Goal: Information Seeking & Learning: Learn about a topic

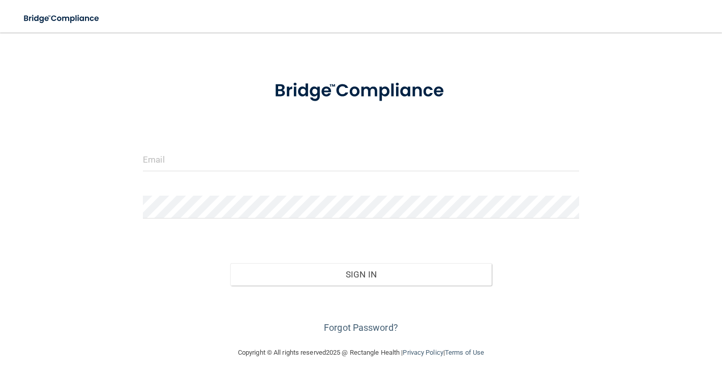
scroll to position [25, 0]
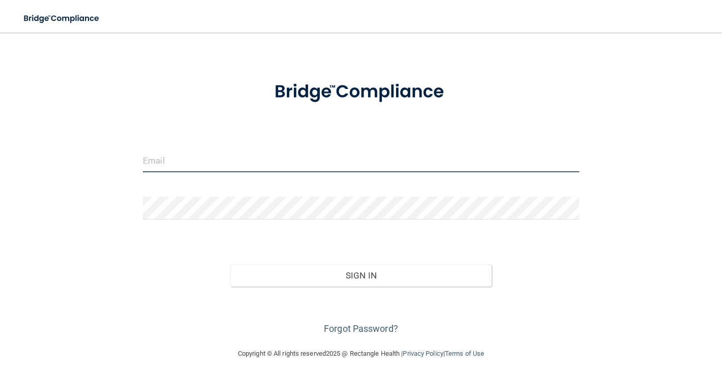
click at [278, 161] on input "email" at bounding box center [361, 160] width 436 height 23
type input "[PERSON_NAME][EMAIL_ADDRESS][PERSON_NAME][DOMAIN_NAME]"
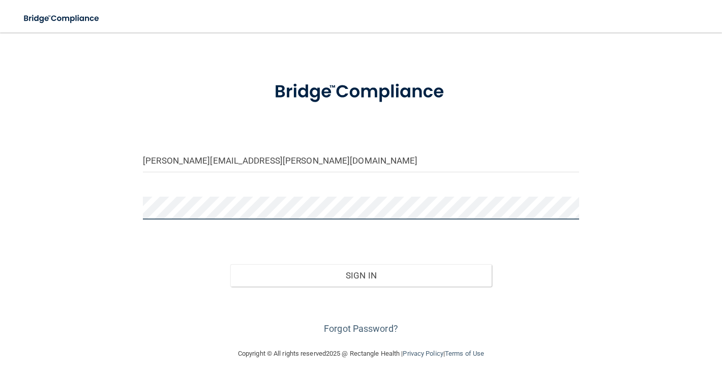
scroll to position [29, 0]
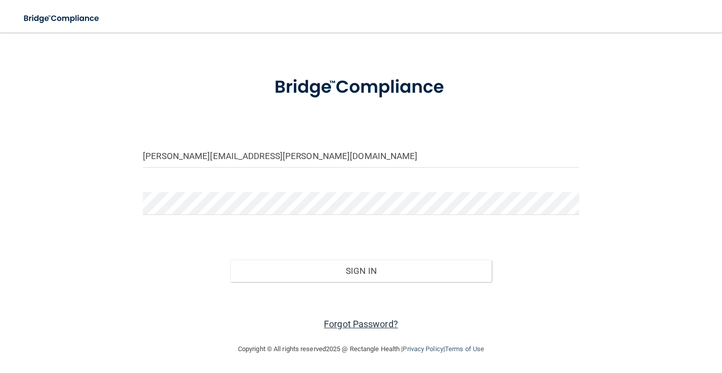
click at [347, 323] on link "Forgot Password?" at bounding box center [361, 324] width 74 height 11
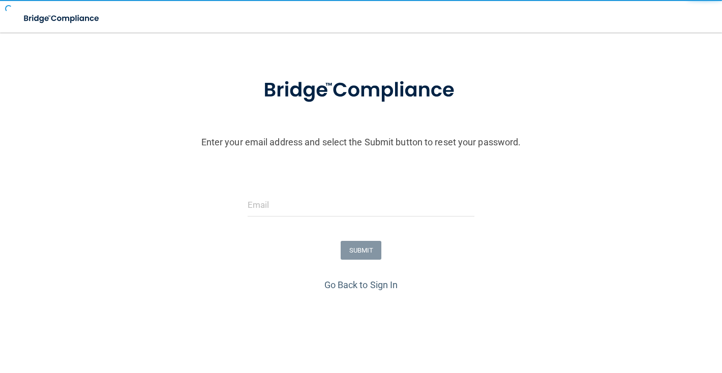
scroll to position [58, 0]
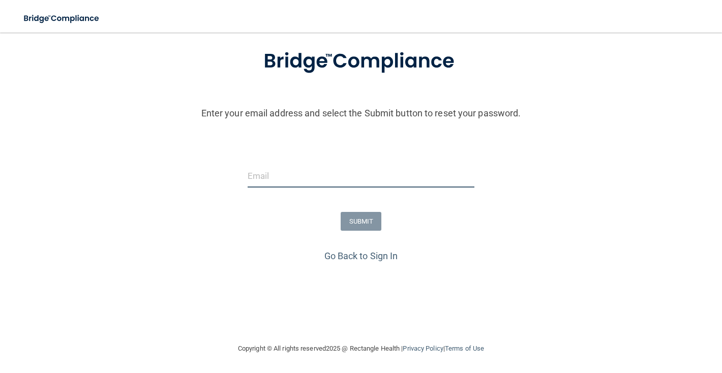
click at [304, 173] on input "email" at bounding box center [360, 176] width 227 height 23
type input "[PERSON_NAME][EMAIL_ADDRESS][PERSON_NAME][DOMAIN_NAME]"
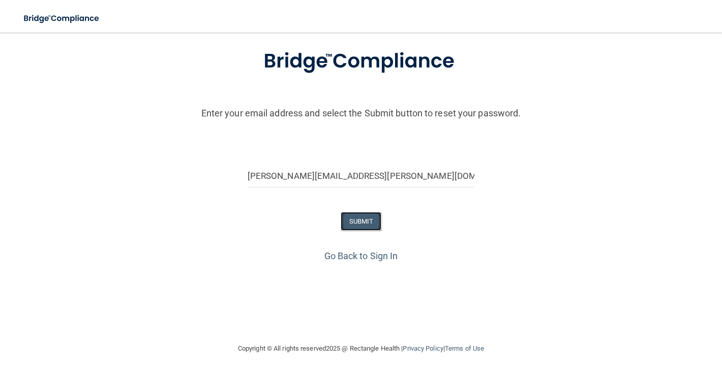
click at [370, 227] on button "SUBMIT" at bounding box center [360, 221] width 41 height 19
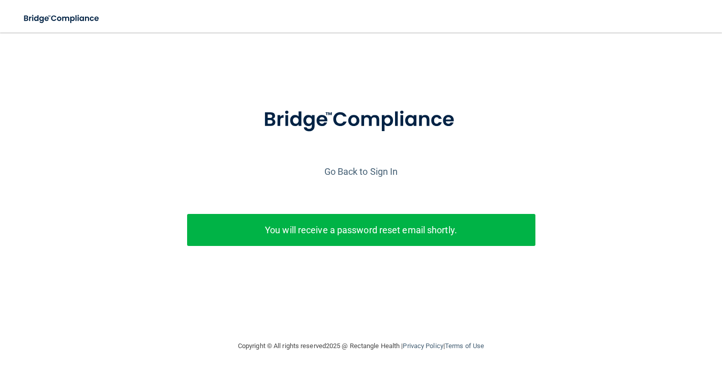
click at [356, 236] on p "You will receive a password reset email shortly." at bounding box center [361, 230] width 333 height 17
click at [368, 172] on link "Go Back to Sign In" at bounding box center [361, 171] width 74 height 11
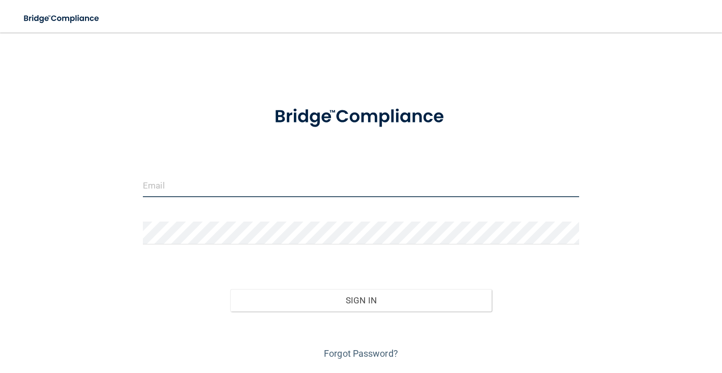
click at [266, 190] on input "email" at bounding box center [361, 185] width 436 height 23
type input "[PERSON_NAME][EMAIL_ADDRESS][PERSON_NAME][DOMAIN_NAME]"
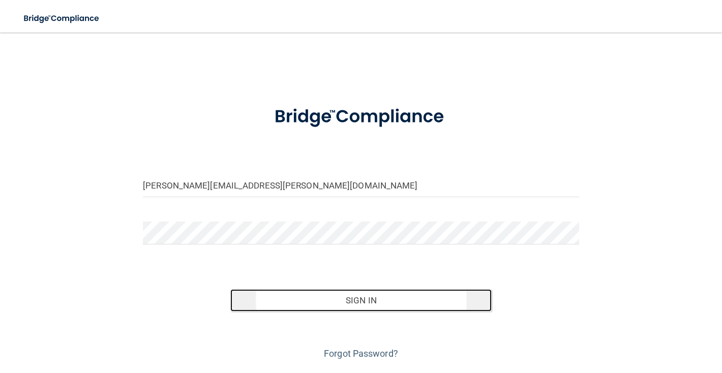
click at [306, 301] on button "Sign In" at bounding box center [361, 300] width 262 height 22
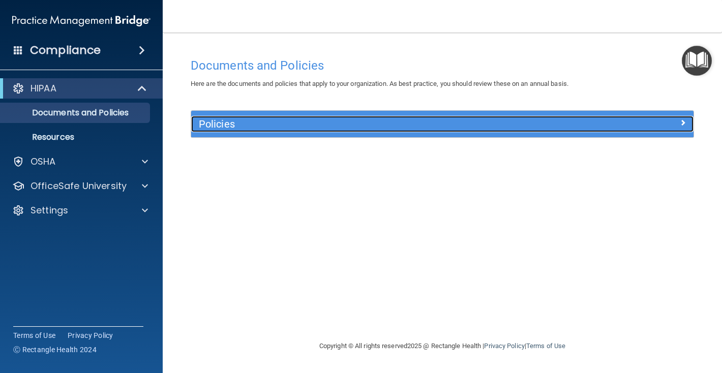
click at [266, 122] on h5 "Policies" at bounding box center [379, 123] width 361 height 11
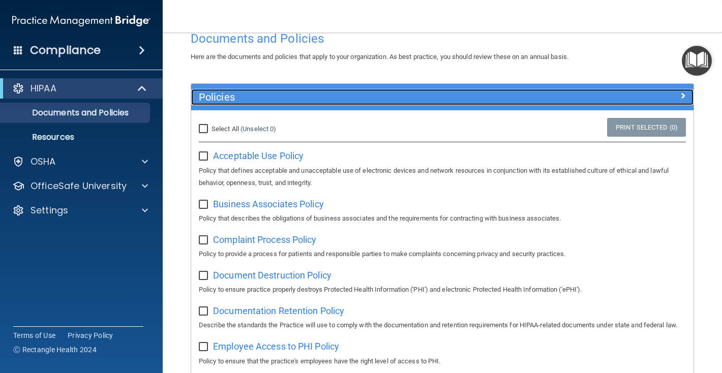
scroll to position [27, 0]
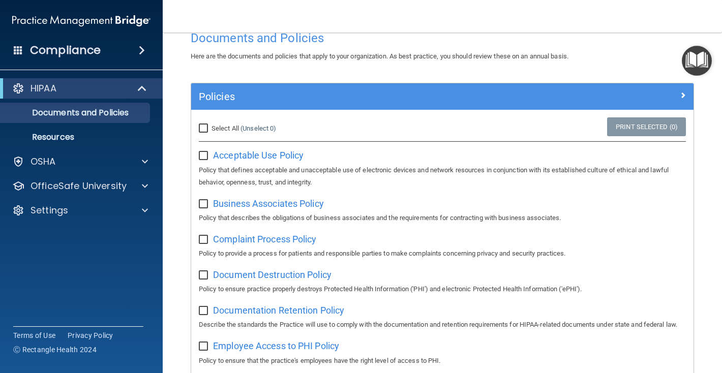
click at [206, 128] on input "Select All (Unselect 0) Unselect All" at bounding box center [205, 129] width 12 height 8
checkbox input "true"
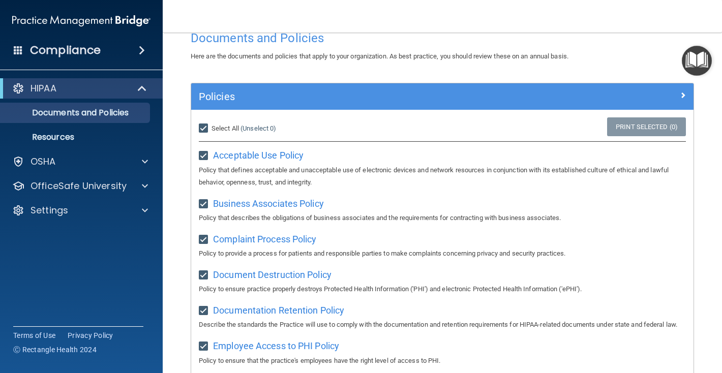
checkbox input "true"
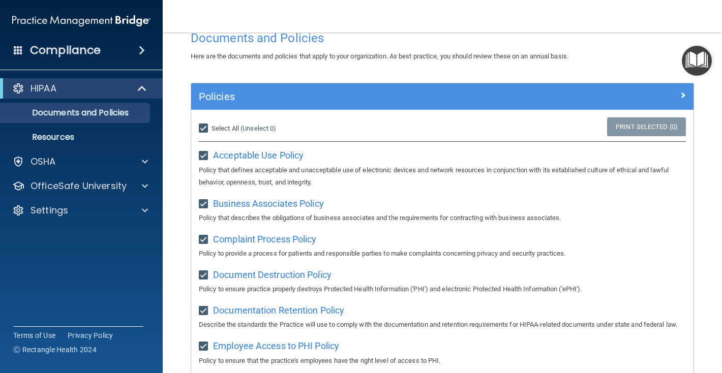
checkbox input "true"
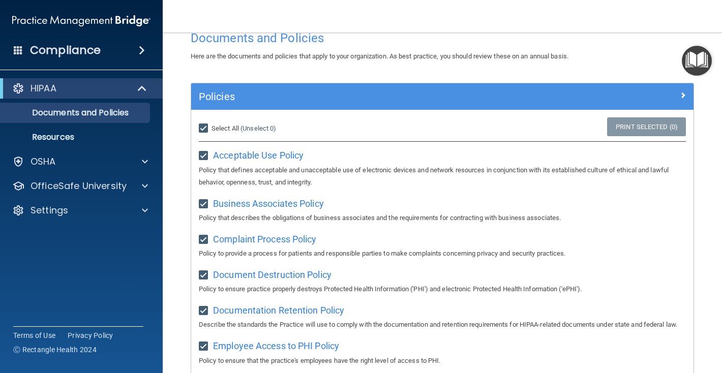
checkbox input "true"
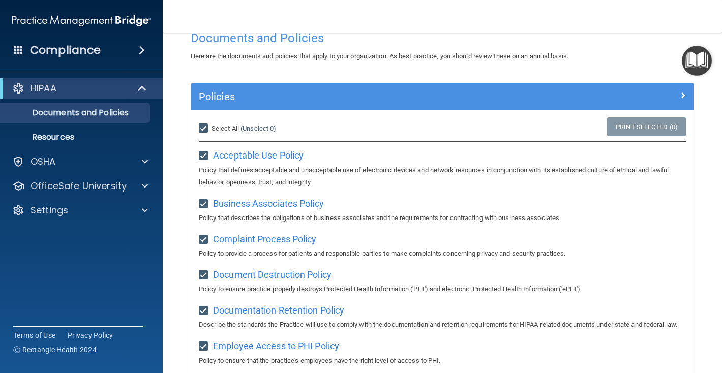
checkbox input "true"
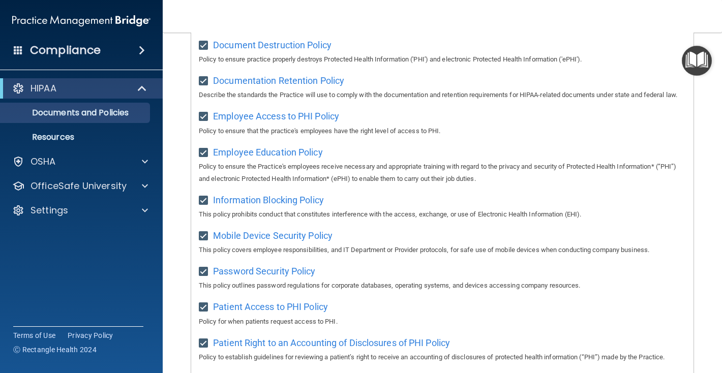
scroll to position [209, 0]
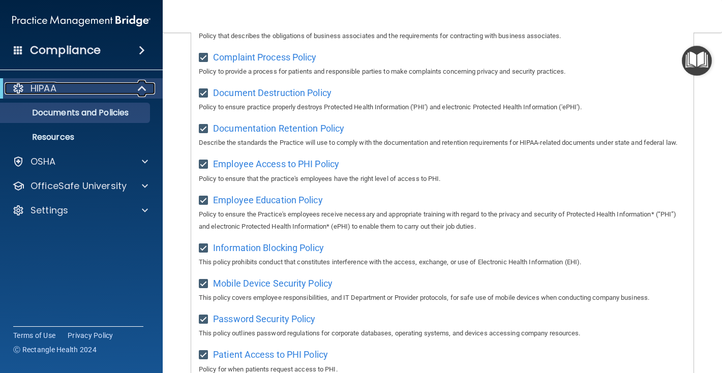
click at [142, 89] on span at bounding box center [143, 88] width 9 height 12
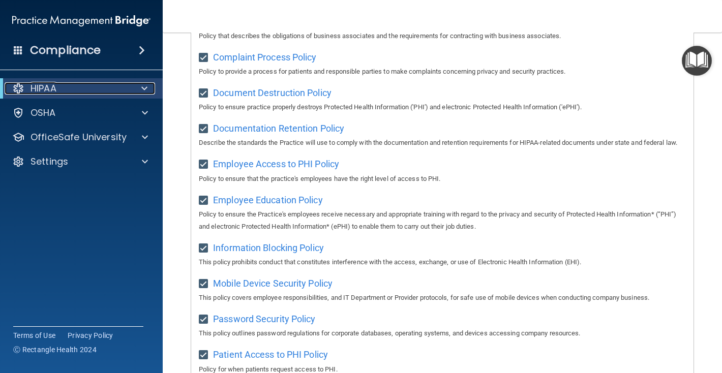
click at [142, 89] on span at bounding box center [144, 88] width 6 height 12
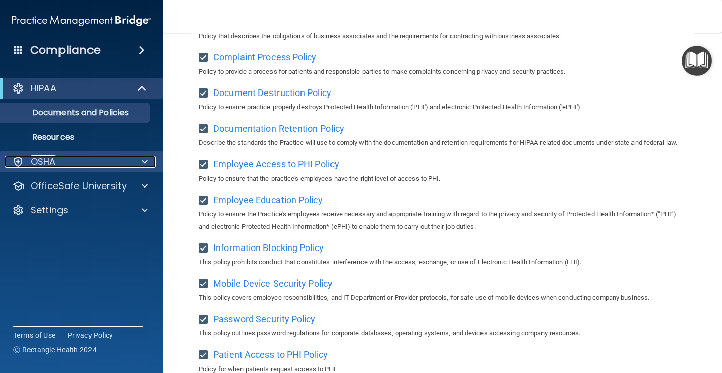
click at [52, 160] on p "OSHA" at bounding box center [42, 162] width 25 height 12
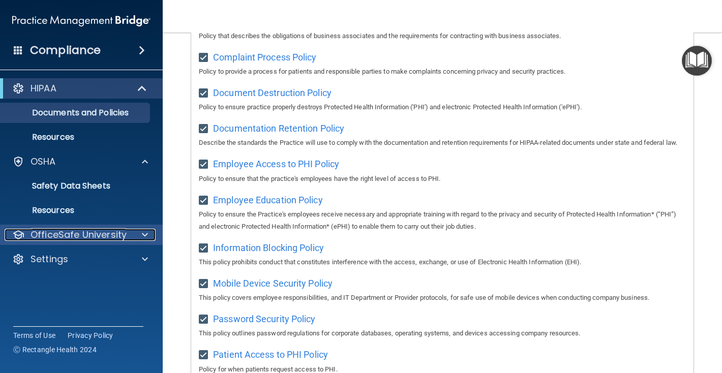
click at [105, 233] on p "OfficeSafe University" at bounding box center [78, 235] width 96 height 12
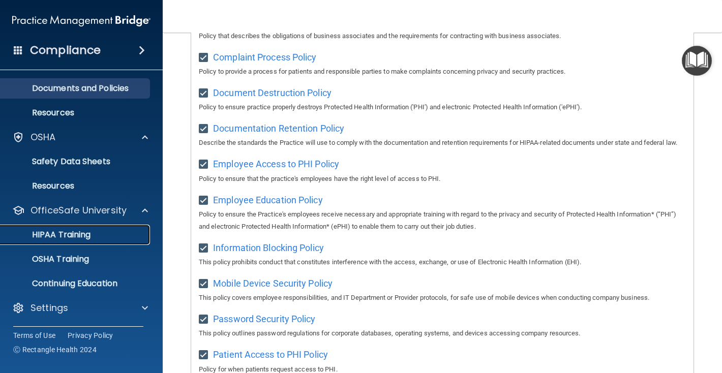
click at [98, 235] on div "HIPAA Training" at bounding box center [76, 235] width 139 height 10
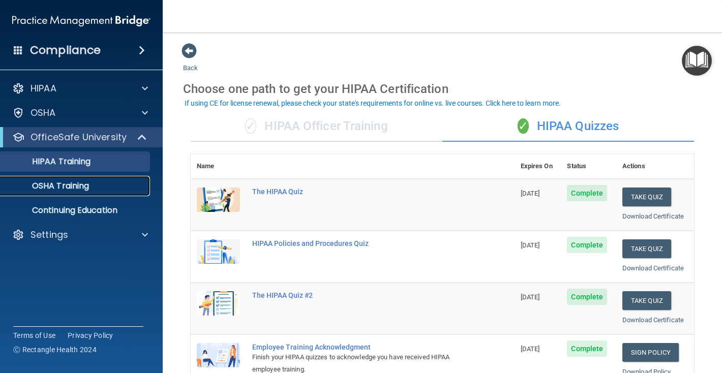
click at [84, 186] on p "OSHA Training" at bounding box center [48, 186] width 82 height 10
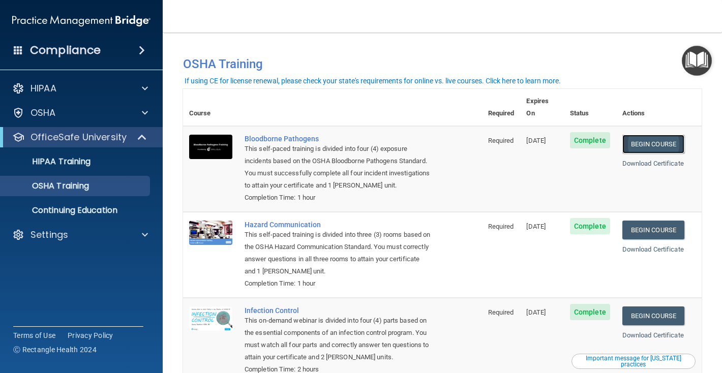
click at [664, 135] on link "Begin Course" at bounding box center [653, 144] width 62 height 19
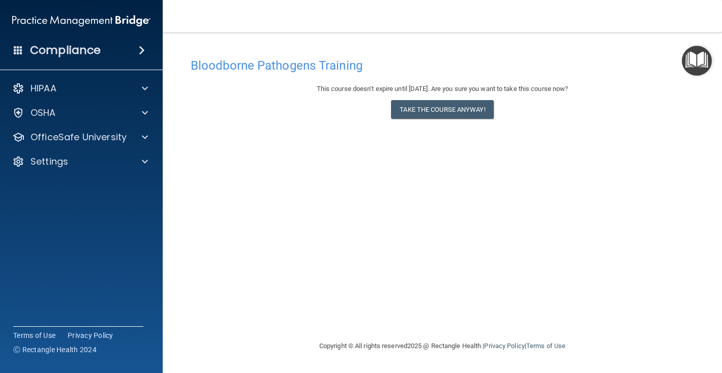
click at [53, 51] on h4 "Compliance" at bounding box center [65, 50] width 71 height 14
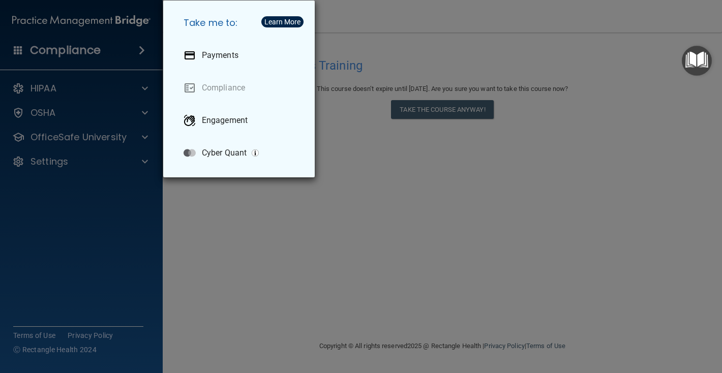
click at [48, 52] on div "Take me to: Payments Compliance Engagement Cyber Quant" at bounding box center [361, 186] width 722 height 373
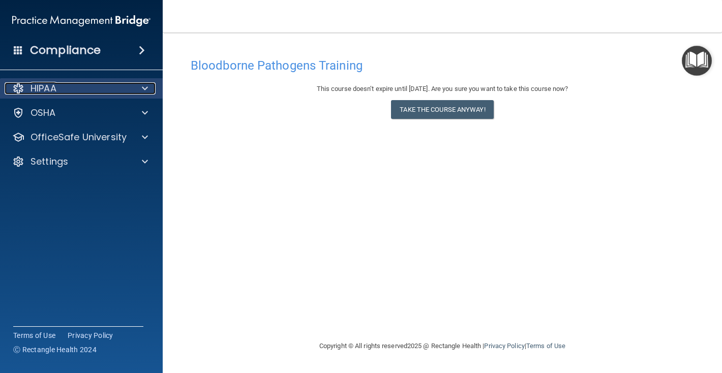
click at [46, 82] on p "HIPAA" at bounding box center [43, 88] width 26 height 12
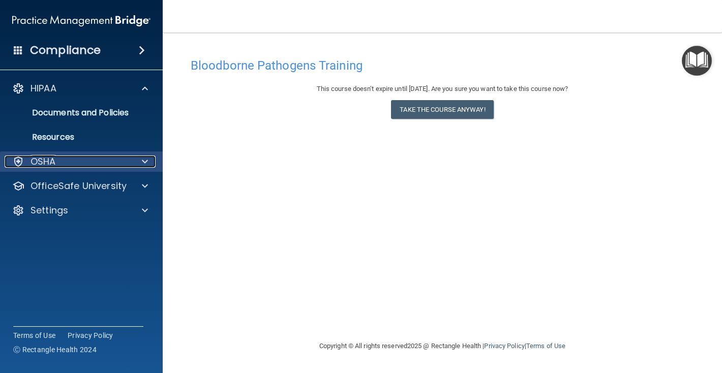
click at [63, 162] on div "OSHA" at bounding box center [68, 162] width 126 height 12
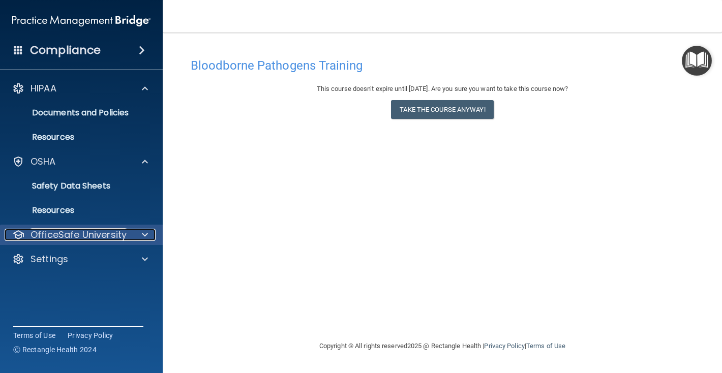
click at [105, 234] on p "OfficeSafe University" at bounding box center [78, 235] width 96 height 12
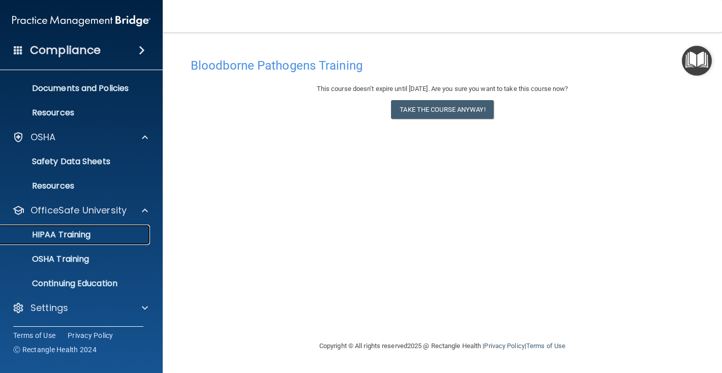
click at [75, 233] on p "HIPAA Training" at bounding box center [49, 235] width 84 height 10
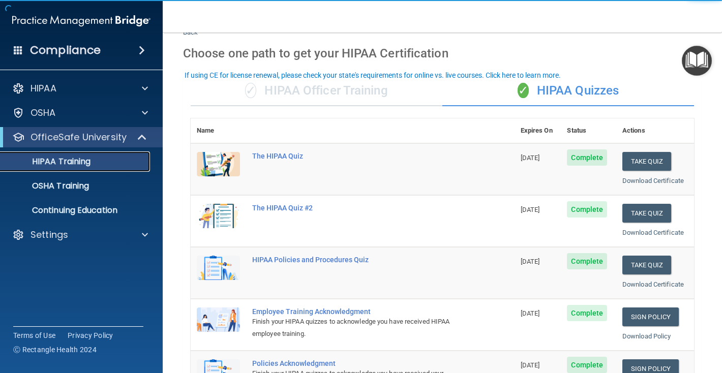
scroll to position [50, 0]
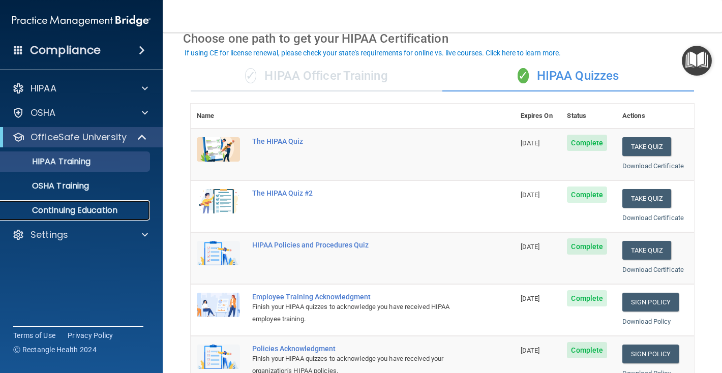
click at [113, 212] on p "Continuing Education" at bounding box center [76, 210] width 139 height 10
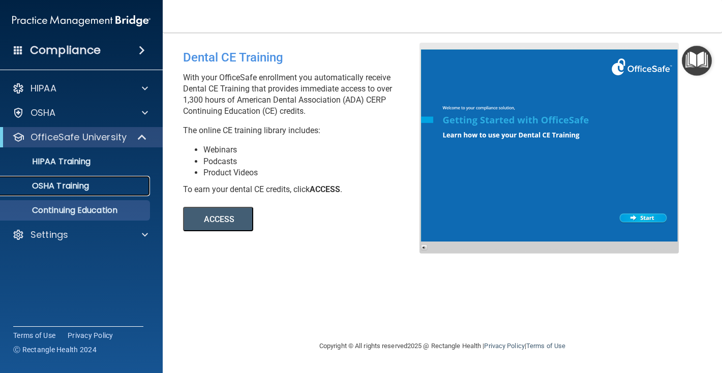
click at [74, 187] on p "OSHA Training" at bounding box center [48, 186] width 82 height 10
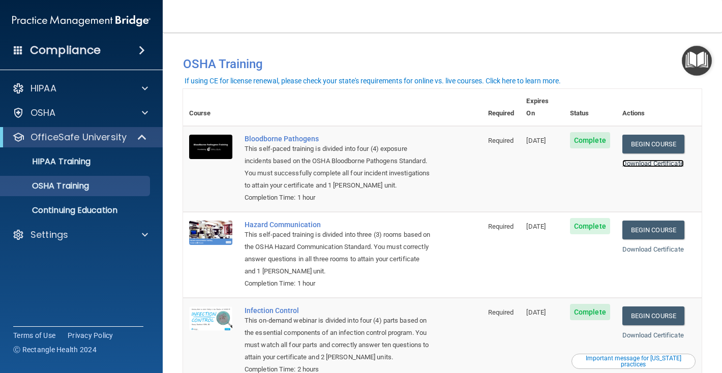
click at [658, 160] on link "Download Certificate" at bounding box center [652, 164] width 61 height 8
